Goal: Task Accomplishment & Management: Manage account settings

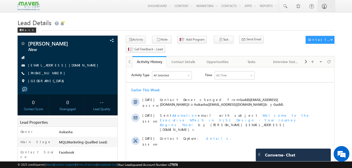
drag, startPoint x: 0, startPoint y: 0, endPoint x: -1, endPoint y: 51, distance: 51.1
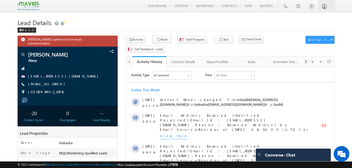
drag, startPoint x: 57, startPoint y: 81, endPoint x: 53, endPoint y: 82, distance: 3.8
click at [53, 82] on div "+91-8074187803" at bounding box center [67, 84] width 95 height 5
copy div "+91-8074187803"
drag, startPoint x: 46, startPoint y: 53, endPoint x: 28, endPoint y: 51, distance: 18.2
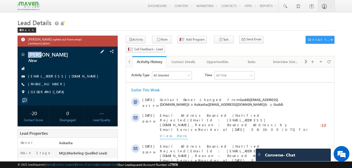
click at [28, 52] on div "vamsi New" at bounding box center [67, 54] width 95 height 5
copy div "vamsi"
click at [252, 59] on div "Tasks" at bounding box center [251, 62] width 25 height 6
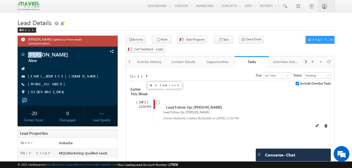
click at [158, 101] on input "checkbox" at bounding box center [157, 102] width 3 height 3
checkbox input "false"
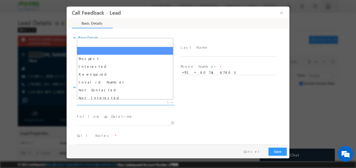
click at [108, 102] on span "X" at bounding box center [126, 102] width 98 height 5
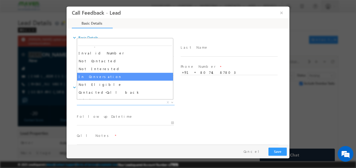
scroll to position [30, 0]
select select "In Conversation"
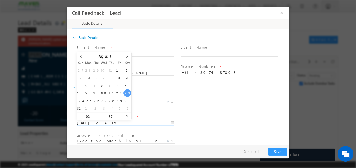
click at [103, 123] on input "23/08/2025 2:37 PM" at bounding box center [125, 123] width 97 height 5
type input "26/08/2025 2:37 PM"
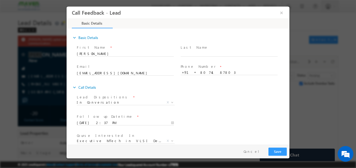
click at [171, 106] on span at bounding box center [125, 109] width 97 height 6
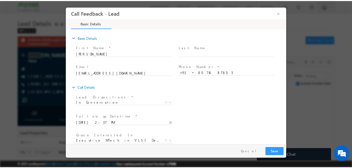
scroll to position [28, 0]
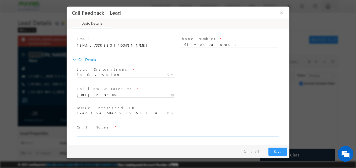
click at [102, 131] on textarea at bounding box center [178, 133] width 202 height 6
type textarea "B. tech ece 4th year/ASIC/Not sure"
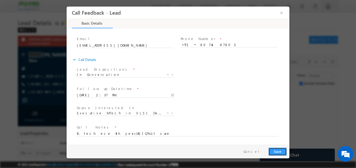
click at [274, 154] on button "Save" at bounding box center [277, 152] width 18 height 8
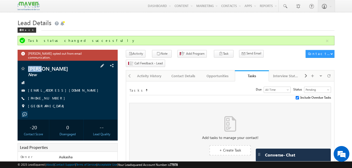
drag, startPoint x: 58, startPoint y: 94, endPoint x: 53, endPoint y: 96, distance: 5.5
click at [53, 96] on div "+91-8074187803" at bounding box center [67, 98] width 95 height 5
copy div "+91-8074187803"
click at [147, 73] on div "Activity History" at bounding box center [149, 76] width 25 height 6
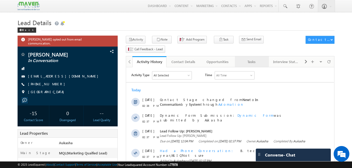
click at [250, 59] on div "Tasks" at bounding box center [251, 62] width 25 height 6
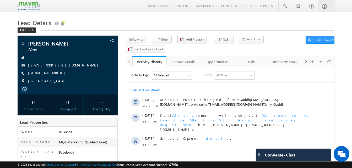
drag, startPoint x: 57, startPoint y: 73, endPoint x: 53, endPoint y: 74, distance: 3.5
click at [53, 74] on div "[PHONE_NUMBER]" at bounding box center [67, 73] width 95 height 5
copy div "+91-7842711788"
drag, startPoint x: 61, startPoint y: 41, endPoint x: 29, endPoint y: 40, distance: 32.2
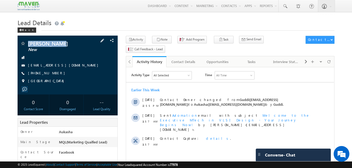
click at [29, 40] on div "Kotte rajesh New kotterajesh20@gmail.com" at bounding box center [68, 65] width 100 height 59
copy div "Kotte rajesh"
click at [246, 56] on link "Tasks" at bounding box center [252, 61] width 34 height 11
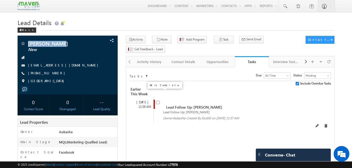
click at [159, 101] on input "checkbox" at bounding box center [157, 102] width 3 height 3
checkbox input "false"
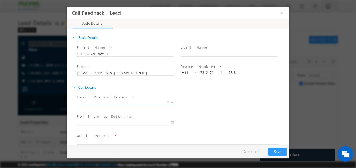
click at [101, 103] on span "X" at bounding box center [126, 102] width 98 height 5
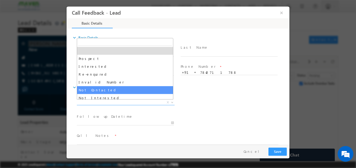
select select "Not Contacted"
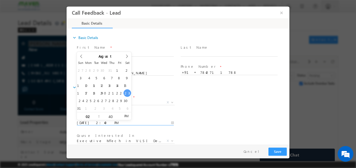
click at [98, 123] on input "23/08/2025 2:40 PM" at bounding box center [125, 123] width 97 height 5
type input "26/08/2025 2:40 PM"
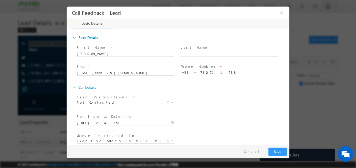
click at [233, 113] on div "Follow up Datetime * 26/08/2025 2:40 PM Program Type * Long Term Short Term X" at bounding box center [183, 122] width 214 height 19
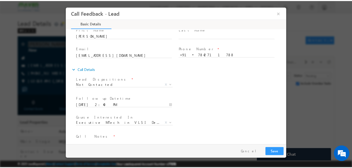
scroll to position [28, 0]
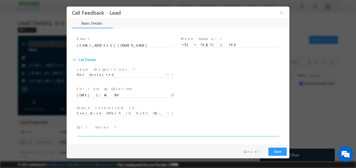
click at [122, 132] on textarea at bounding box center [178, 133] width 202 height 6
type textarea "NA"
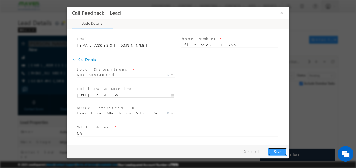
click at [278, 151] on button "Save" at bounding box center [277, 152] width 18 height 8
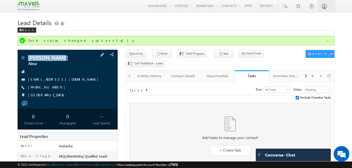
drag, startPoint x: 57, startPoint y: 88, endPoint x: 53, endPoint y: 88, distance: 4.0
click at [53, 88] on div "+91-7842711788" at bounding box center [67, 87] width 95 height 5
copy div "+91-7842711788"
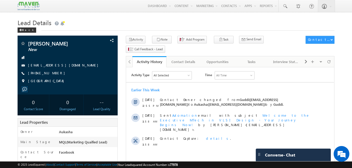
click at [102, 30] on div "Back" at bounding box center [176, 28] width 317 height 3
click at [248, 57] on link "Tasks" at bounding box center [252, 61] width 34 height 11
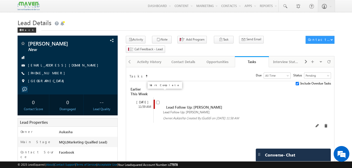
click at [157, 101] on input "checkbox" at bounding box center [157, 102] width 3 height 3
checkbox input "false"
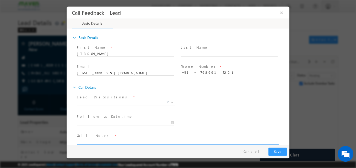
click at [118, 140] on textarea at bounding box center [178, 142] width 202 height 6
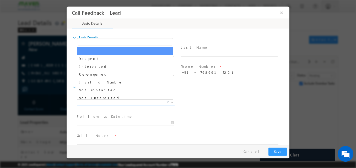
click at [80, 101] on span "X" at bounding box center [126, 102] width 98 height 5
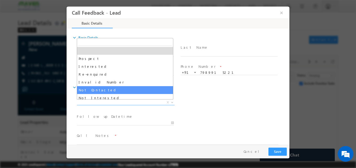
select select "Not Contacted"
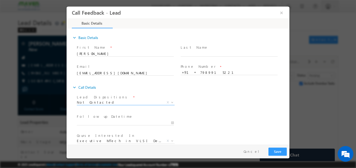
scroll to position [28, 0]
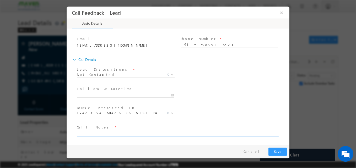
click at [100, 135] on textarea at bounding box center [178, 133] width 202 height 6
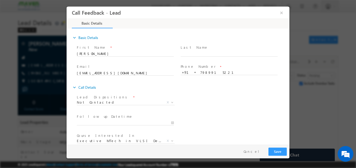
type textarea "NA"
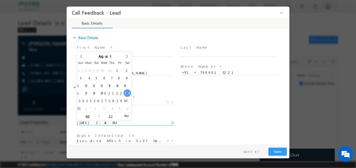
click at [109, 121] on input "[DATE] 2:42 PM" at bounding box center [125, 123] width 97 height 5
type input "[DATE] 2:42 PM"
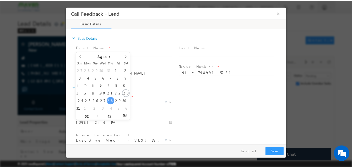
scroll to position [28, 0]
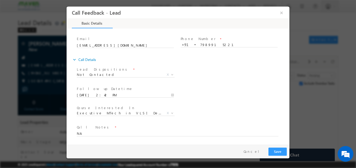
click at [221, 117] on div "Course Interested In * Executive [DOMAIN_NAME] in VLSI Design Advanced VLSI Des…" at bounding box center [183, 113] width 214 height 19
click at [274, 148] on div "Pay & Save Save Cancel" at bounding box center [179, 152] width 225 height 14
click at [275, 150] on button "Save" at bounding box center [277, 152] width 18 height 8
